Goal: Information Seeking & Learning: Check status

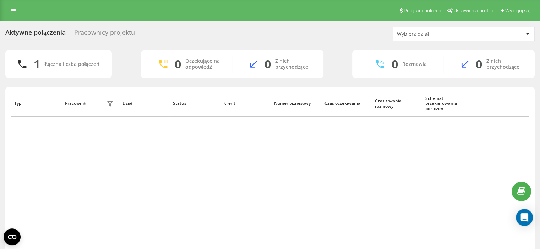
click at [184, 186] on div "Typ Pracownik filtra Dział Status Klient Numer biznesowy Czas oczekiwania Czas …" at bounding box center [270, 171] width 518 height 162
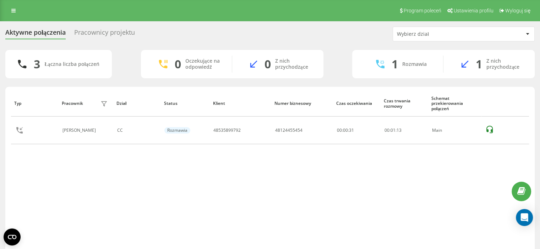
click at [330, 201] on div "Typ Pracownik filtra Dział Status Klient Numer biznesowy Czas oczekiwania Czas …" at bounding box center [270, 171] width 518 height 162
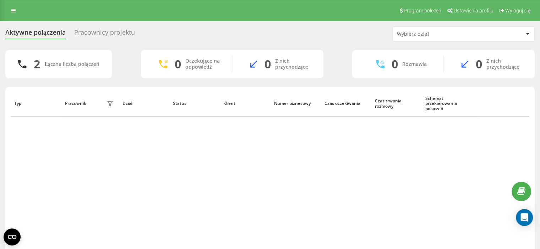
click at [346, 205] on div "Typ Pracownik filtra Dział Status Klient Numer biznesowy Czas oczekiwania Czas …" at bounding box center [270, 171] width 518 height 162
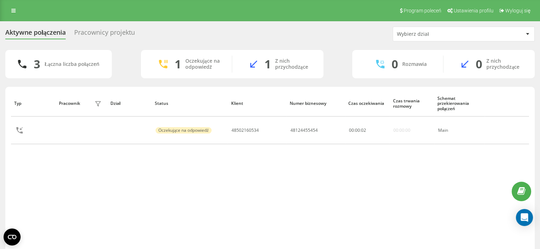
click at [346, 205] on div "Typ Pracownik filtra Dział Status Klient Numer biznesowy Czas oczekiwania Czas …" at bounding box center [270, 171] width 518 height 162
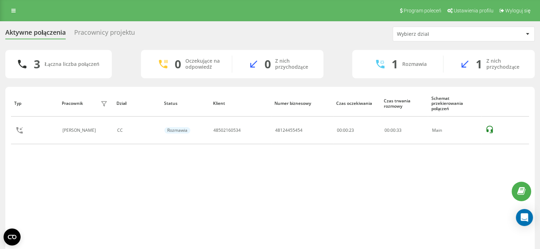
click at [346, 205] on div "Typ Pracownik filtra Dział Status Klient Numer biznesowy Czas oczekiwania Czas …" at bounding box center [270, 171] width 518 height 162
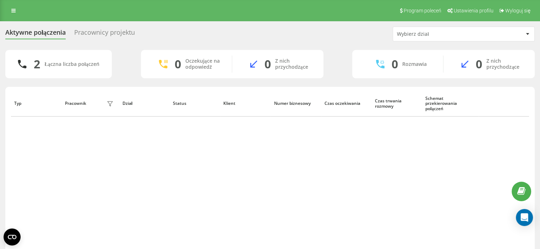
click at [326, 161] on div "Typ Pracownik filtra Dział Status Klient Numer biznesowy Czas oczekiwania Czas …" at bounding box center [270, 171] width 518 height 162
click at [0, 127] on div "Aktywne połączenia Pracownicy projektu Wybierz dział 2 Łączna liczba połączeń 0…" at bounding box center [270, 148] width 540 height 254
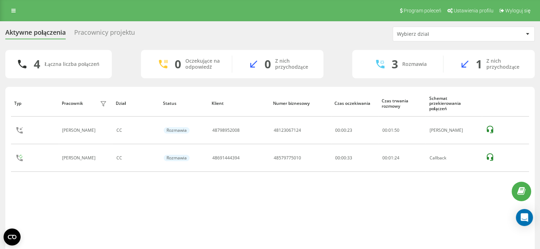
click at [302, 217] on div "Typ Pracownik filtra Dział Status Klient Numer biznesowy Czas oczekiwania Czas …" at bounding box center [270, 171] width 518 height 162
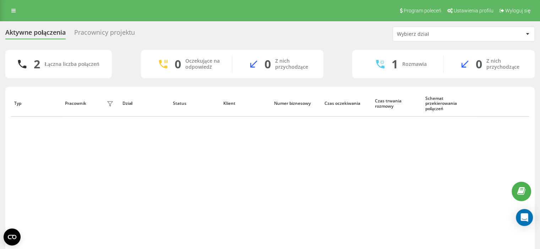
click at [230, 186] on div "Typ Pracownik filtra Dział Status Klient Numer biznesowy Czas oczekiwania Czas …" at bounding box center [270, 171] width 518 height 162
click at [0, 144] on div "Aktywne połączenia Pracownicy projektu Wybierz dział 2 Łączna liczba połączeń 0…" at bounding box center [270, 148] width 540 height 254
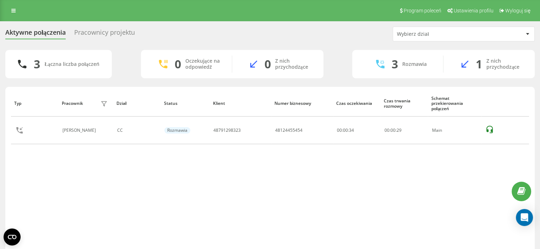
drag, startPoint x: 240, startPoint y: 204, endPoint x: 237, endPoint y: 200, distance: 4.9
click at [241, 204] on div "Typ Pracownik filtra Dział Status Klient Numer biznesowy Czas oczekiwania Czas …" at bounding box center [270, 171] width 518 height 162
click at [22, 79] on div "3 Łączna liczba połączeń 0 Oczekujące na odpowiedź 0 Z nich przychodzące 3 Rozm…" at bounding box center [269, 160] width 529 height 220
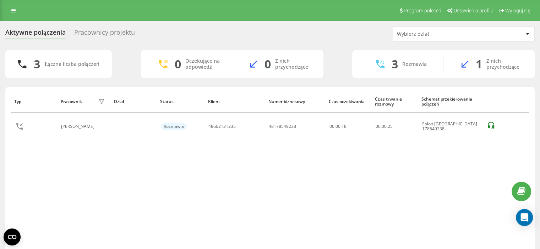
click at [450, 194] on div "Typ Pracownik filtra Dział Status Klient Numer biznesowy Czas oczekiwania Czas …" at bounding box center [270, 171] width 518 height 162
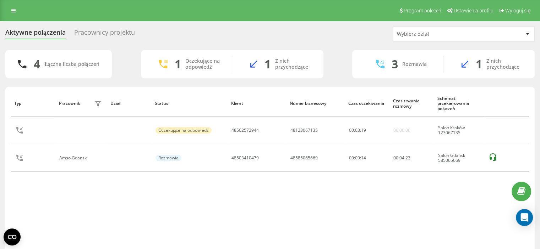
click at [5, 195] on div "Typ Pracownik filtra Dział Status Klient Numer biznesowy Czas oczekiwania Czas …" at bounding box center [269, 178] width 529 height 183
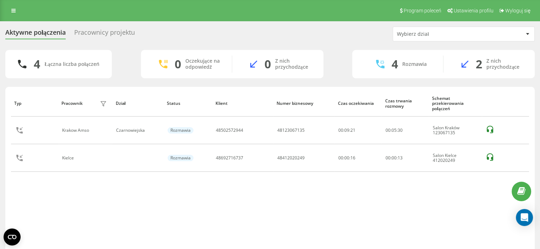
click at [0, 88] on div "Aktywne połączenia Pracownicy projektu Wybierz dział 4 Łączna liczba połączeń 0…" at bounding box center [270, 148] width 540 height 254
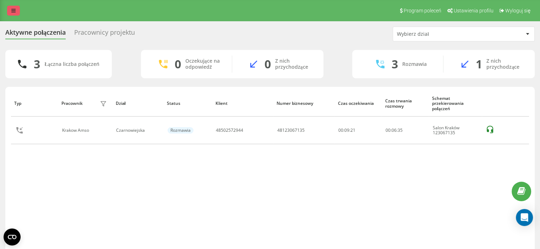
click at [10, 13] on link at bounding box center [13, 11] width 13 height 10
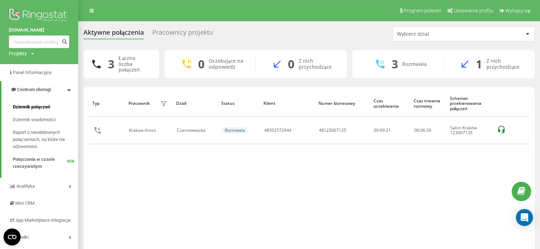
click at [29, 108] on span "Dziennik połączeń" at bounding box center [31, 107] width 37 height 7
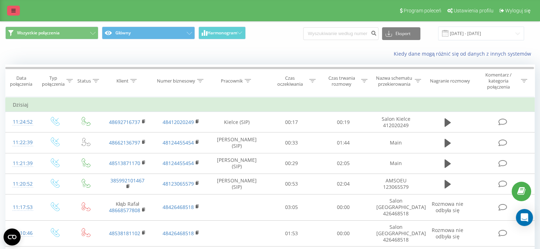
click at [15, 14] on link at bounding box center [13, 11] width 13 height 10
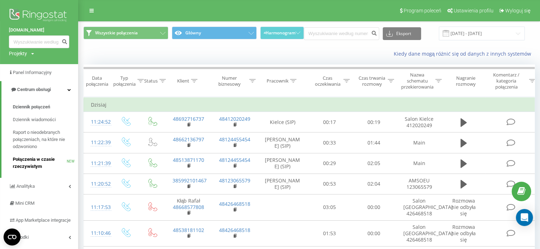
click at [53, 163] on span "Połączenia w czasie rzeczywistym" at bounding box center [40, 163] width 54 height 14
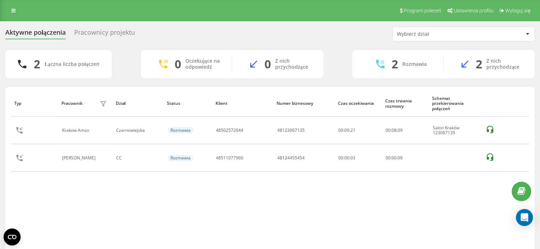
click at [20, 13] on div "Program poleceń Ustawienia profilu Wyloguj się" at bounding box center [270, 10] width 540 height 21
click at [12, 13] on icon at bounding box center [13, 10] width 4 height 5
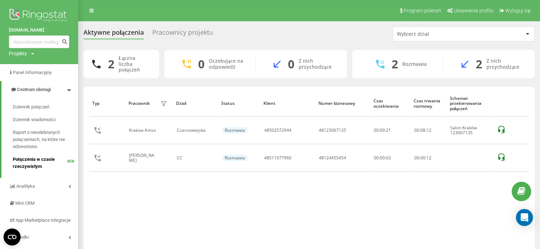
click at [29, 164] on span "Połączenia w czasie rzeczywistym" at bounding box center [40, 163] width 54 height 14
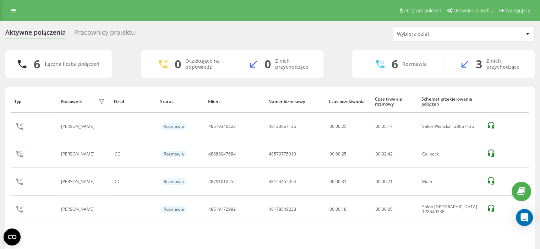
click at [313, 46] on div "Aktywne połączenia Pracownicy projektu Wybierz dział 6 Łączna liczba połączeń 0…" at bounding box center [269, 149] width 529 height 244
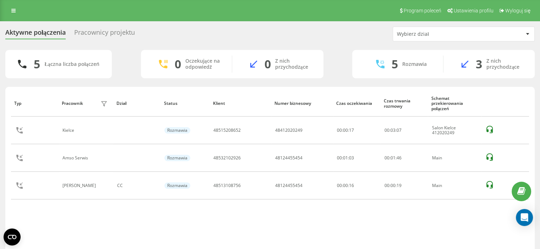
click at [14, 44] on div "Aktywne połączenia Pracownicy projektu Wybierz dział 5 Łączna liczba połączeń 0…" at bounding box center [269, 149] width 529 height 244
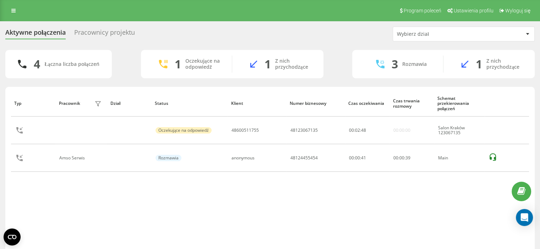
click at [178, 9] on div "Program poleceń Ustawienia profilu Wyloguj się" at bounding box center [270, 10] width 540 height 21
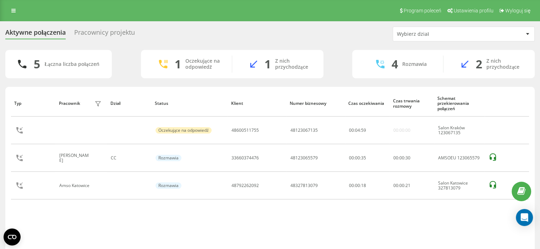
click at [1, 120] on div "Aktywne połączenia Pracownicy projektu Wybierz dział 5 Łączna liczba połączeń 1…" at bounding box center [270, 148] width 540 height 254
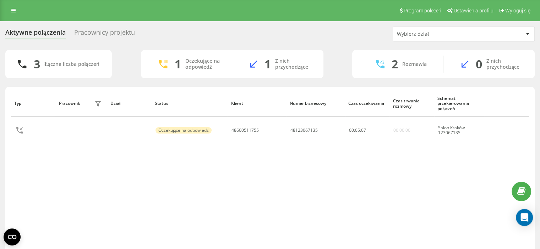
click at [234, 209] on div "Typ Pracownik filtra Dział Status Klient Numer biznesowy Czas oczekiwania Czas …" at bounding box center [270, 171] width 518 height 162
click at [306, 35] on div "Aktywne połączenia Pracownicy projektu Wybierz dział" at bounding box center [269, 34] width 529 height 15
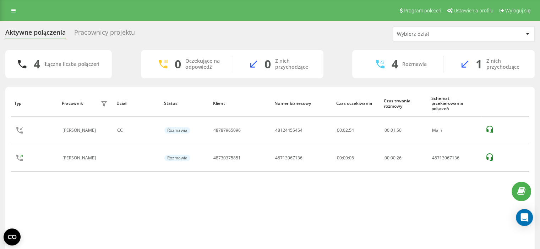
click at [461, 199] on div "Typ Pracownik filtra Dział Status Klient Numer biznesowy Czas oczekiwania Czas …" at bounding box center [270, 171] width 518 height 162
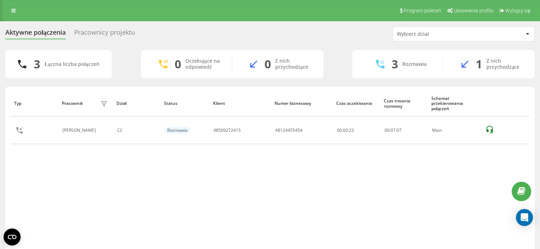
click at [0, 133] on div "Aktywne połączenia Pracownicy projektu Wybierz dział 3 Łączna liczba połączeń 0…" at bounding box center [270, 148] width 540 height 254
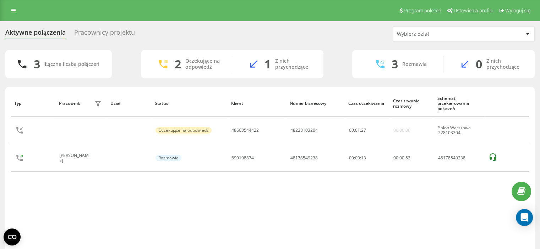
drag, startPoint x: 494, startPoint y: 82, endPoint x: 464, endPoint y: 108, distance: 39.2
click at [493, 82] on div "3 Łączna liczba połączeń 2 Oczekujące na odpowiedź 1 Z nich przychodzące 3 Rozm…" at bounding box center [269, 160] width 529 height 220
click at [339, 38] on div "Aktywne połączenia Pracownicy projektu Wybierz dział" at bounding box center [269, 34] width 529 height 15
click at [1, 192] on div "Aktywne połączenia Pracownicy projektu Wybierz dział 3 Łączna liczba połączeń 2…" at bounding box center [270, 148] width 540 height 254
click at [299, 183] on div "Typ Pracownik filtra Dział Status Klient Numer biznesowy Czas oczekiwania Czas …" at bounding box center [270, 171] width 518 height 162
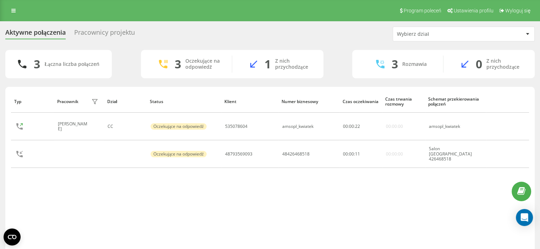
click at [0, 83] on div "Aktywne połączenia Pracownicy projektu Wybierz dział 3 Łączna liczba połączeń 3…" at bounding box center [270, 148] width 540 height 254
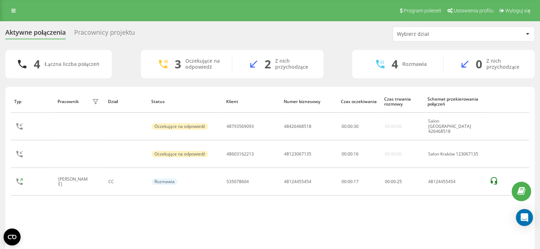
click at [127, 47] on div "Aktywne połączenia Pracownicy projektu Wybierz dział 4 Łączna liczba połączeń 3…" at bounding box center [269, 149] width 529 height 244
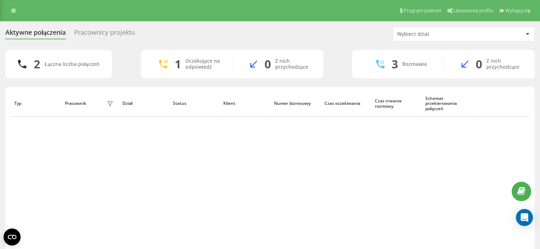
click at [256, 213] on div "Typ Pracownik filtra Dział Status Klient Numer biznesowy Czas oczekiwania Czas …" at bounding box center [270, 171] width 518 height 162
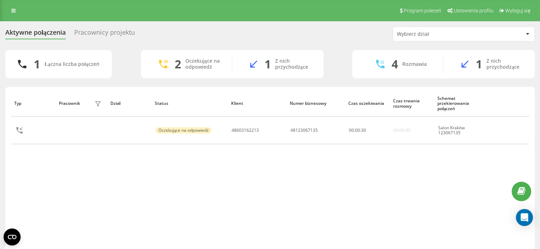
click at [0, 163] on div "Aktywne połączenia Pracownicy projektu Wybierz dział 1 Łączna liczba połączeń 2…" at bounding box center [270, 148] width 540 height 254
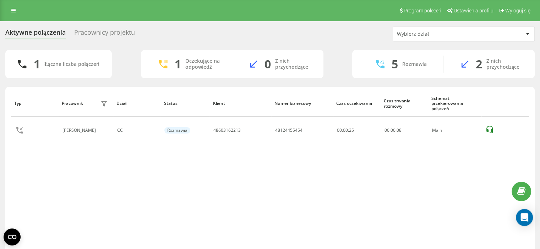
click at [0, 133] on div "Aktywne połączenia Pracownicy projektu Wybierz dział 1 Łączna liczba połączeń 1…" at bounding box center [270, 148] width 540 height 254
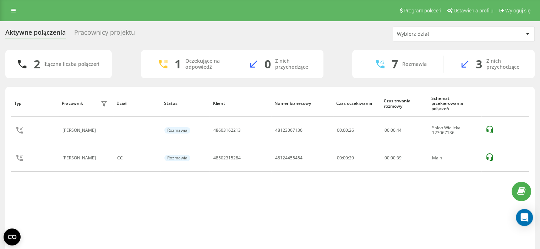
click at [8, 203] on div "Typ Pracownik filtra Dział Status Klient Numer biznesowy Czas oczekiwania Czas …" at bounding box center [269, 178] width 529 height 183
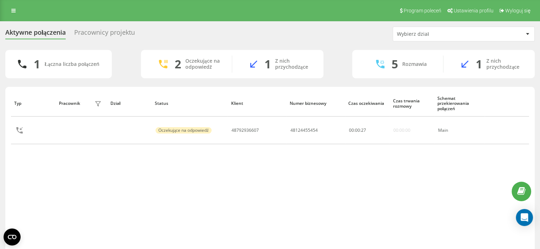
drag, startPoint x: 17, startPoint y: 205, endPoint x: 23, endPoint y: 201, distance: 6.5
click at [17, 205] on div "Typ Pracownik filtra Dział Status Klient Numer biznesowy Czas oczekiwania Czas …" at bounding box center [270, 171] width 518 height 162
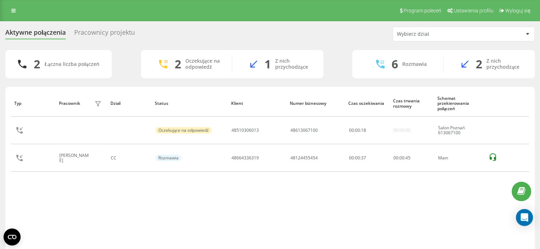
click at [0, 145] on div "Aktywne połączenia Pracownicy projektu Wybierz dział 2 Łączna liczba połączeń 2…" at bounding box center [270, 148] width 540 height 254
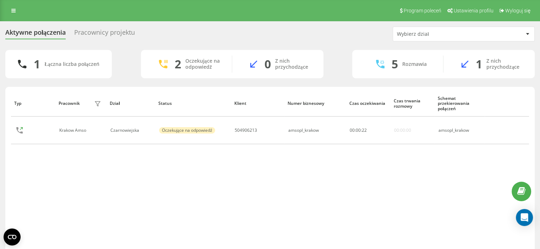
click at [20, 155] on div "Typ Pracownik filtra Dział Status Klient Numer biznesowy Czas oczekiwania Czas …" at bounding box center [270, 171] width 518 height 162
